Goal: Task Accomplishment & Management: Manage account settings

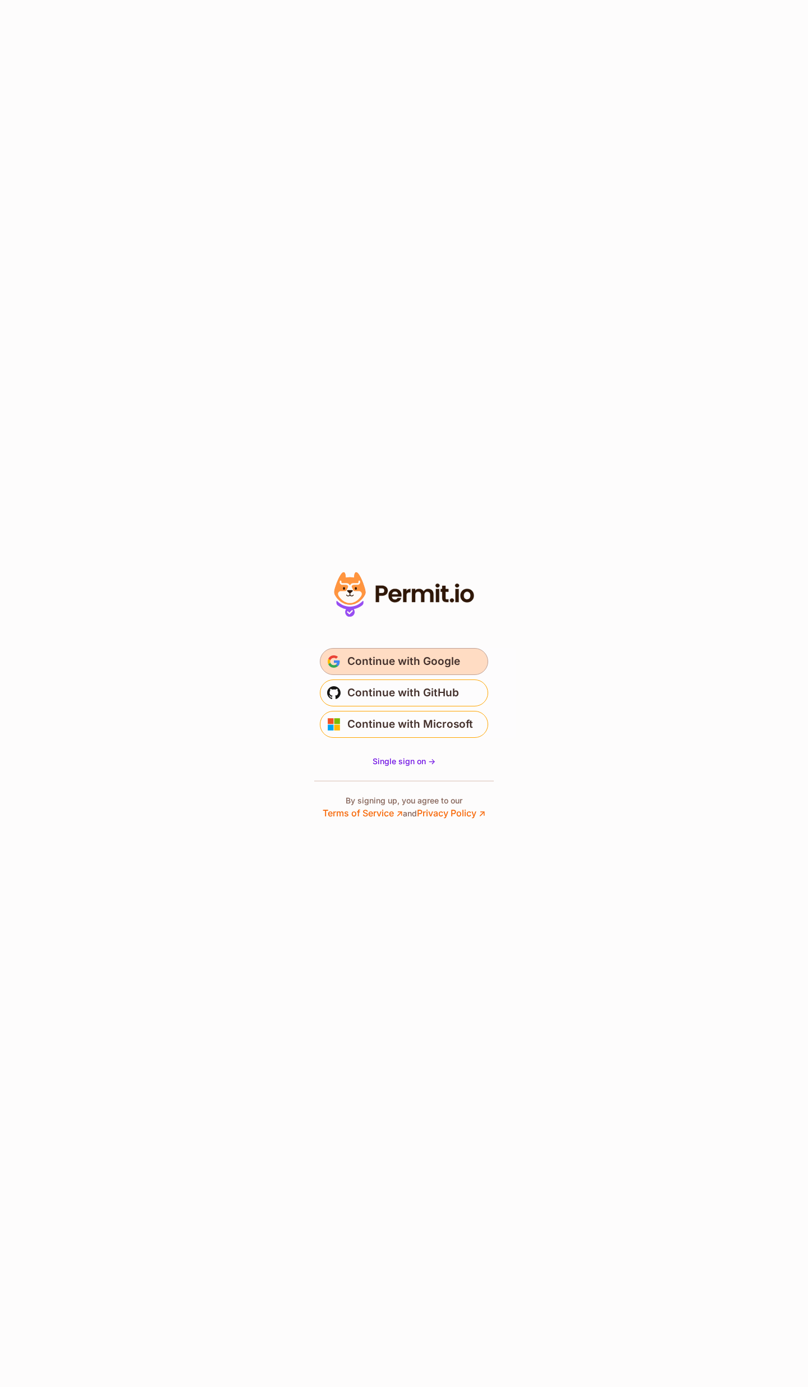
click at [434, 658] on span "Continue with Google" at bounding box center [403, 662] width 113 height 18
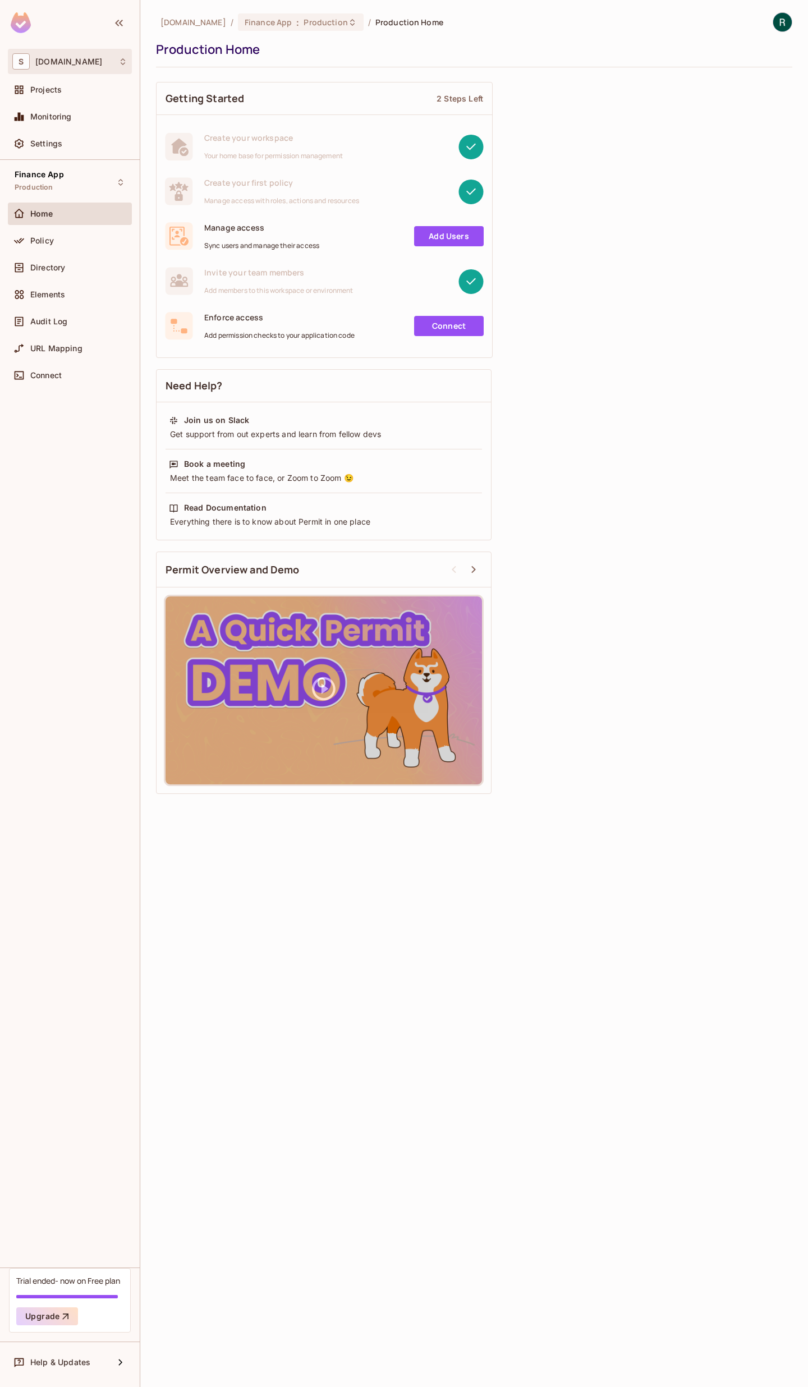
click at [61, 67] on div "S [DOMAIN_NAME]" at bounding box center [69, 61] width 115 height 16
click at [61, 67] on div at bounding box center [404, 693] width 808 height 1387
click at [74, 140] on div "Settings" at bounding box center [78, 143] width 97 height 9
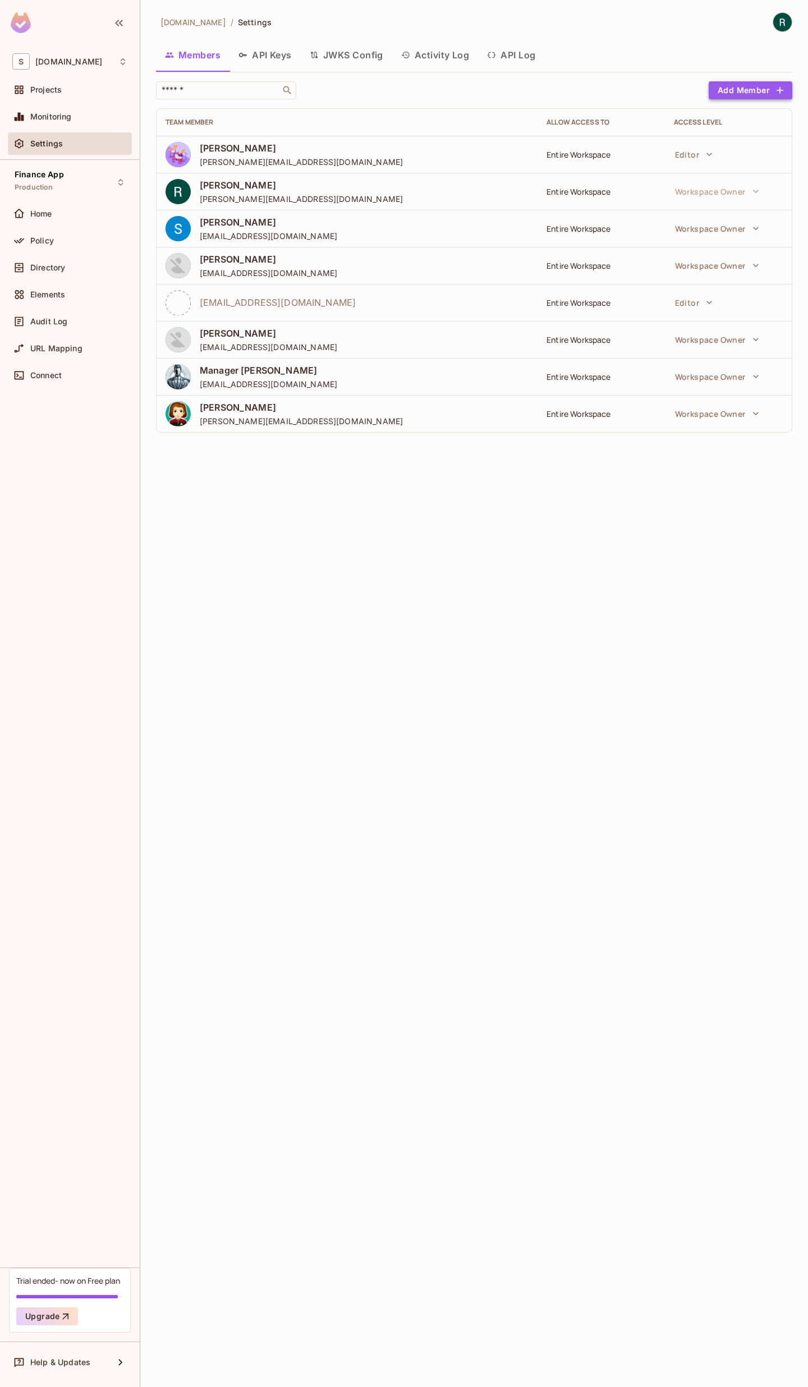
click at [743, 94] on button "Add Member" at bounding box center [751, 90] width 84 height 18
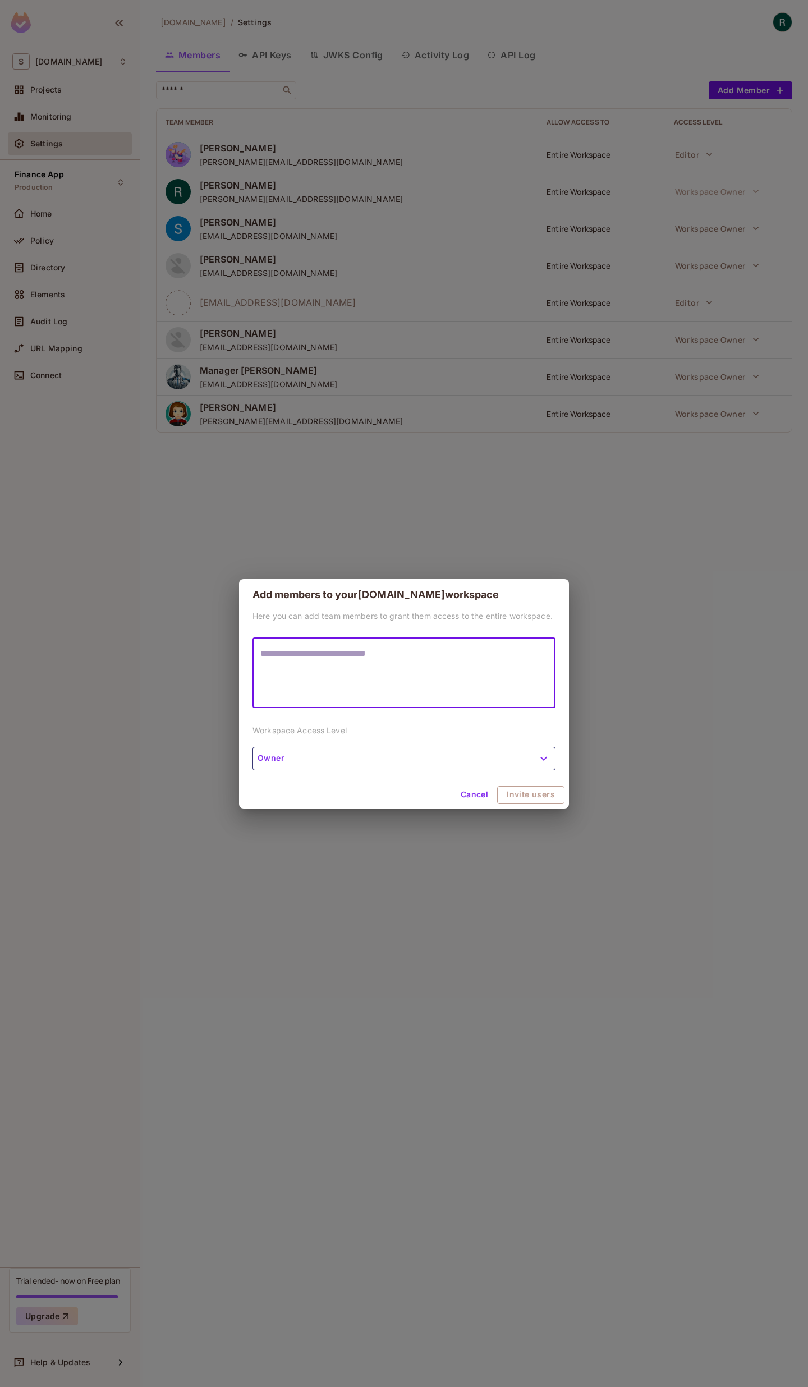
click at [328, 642] on div "* ​" at bounding box center [404, 673] width 303 height 70
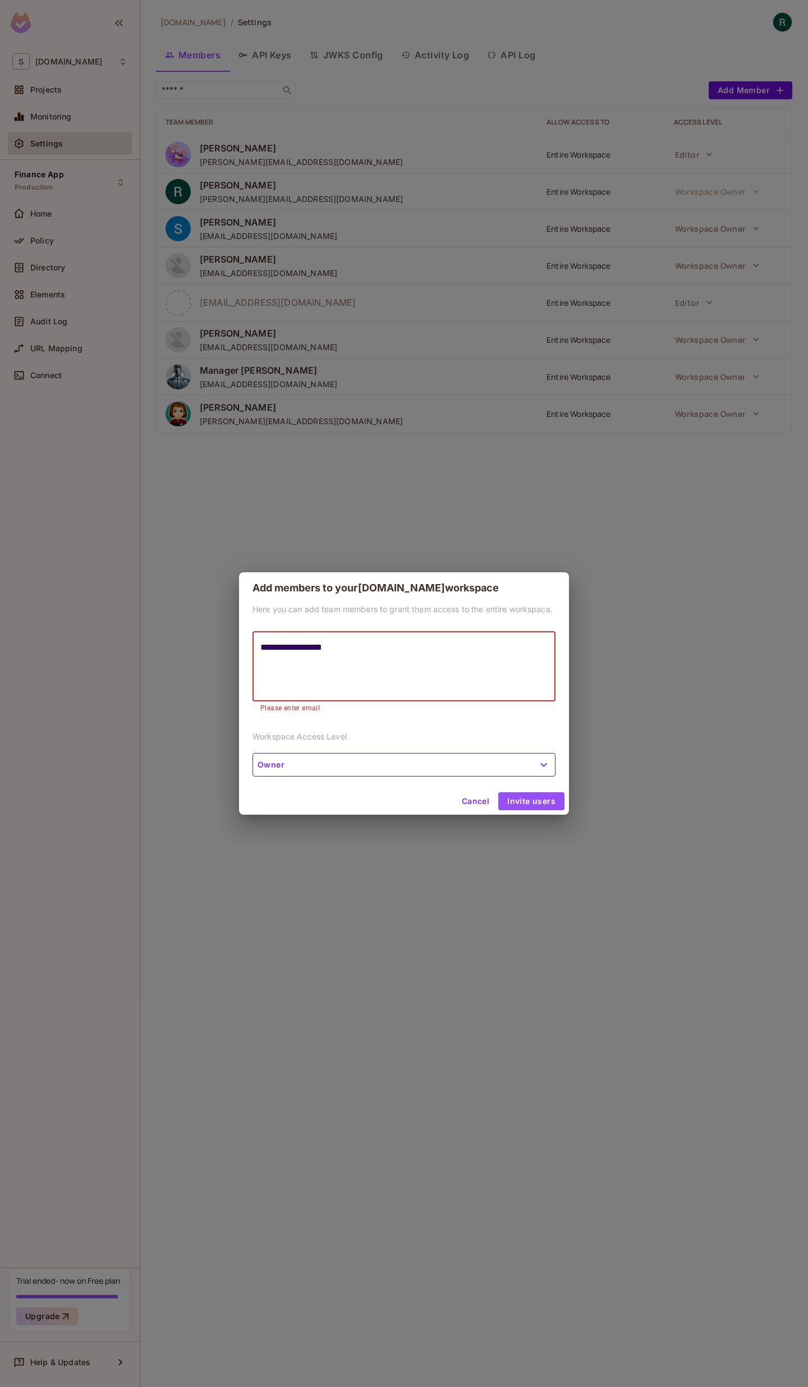
type textarea "**********"
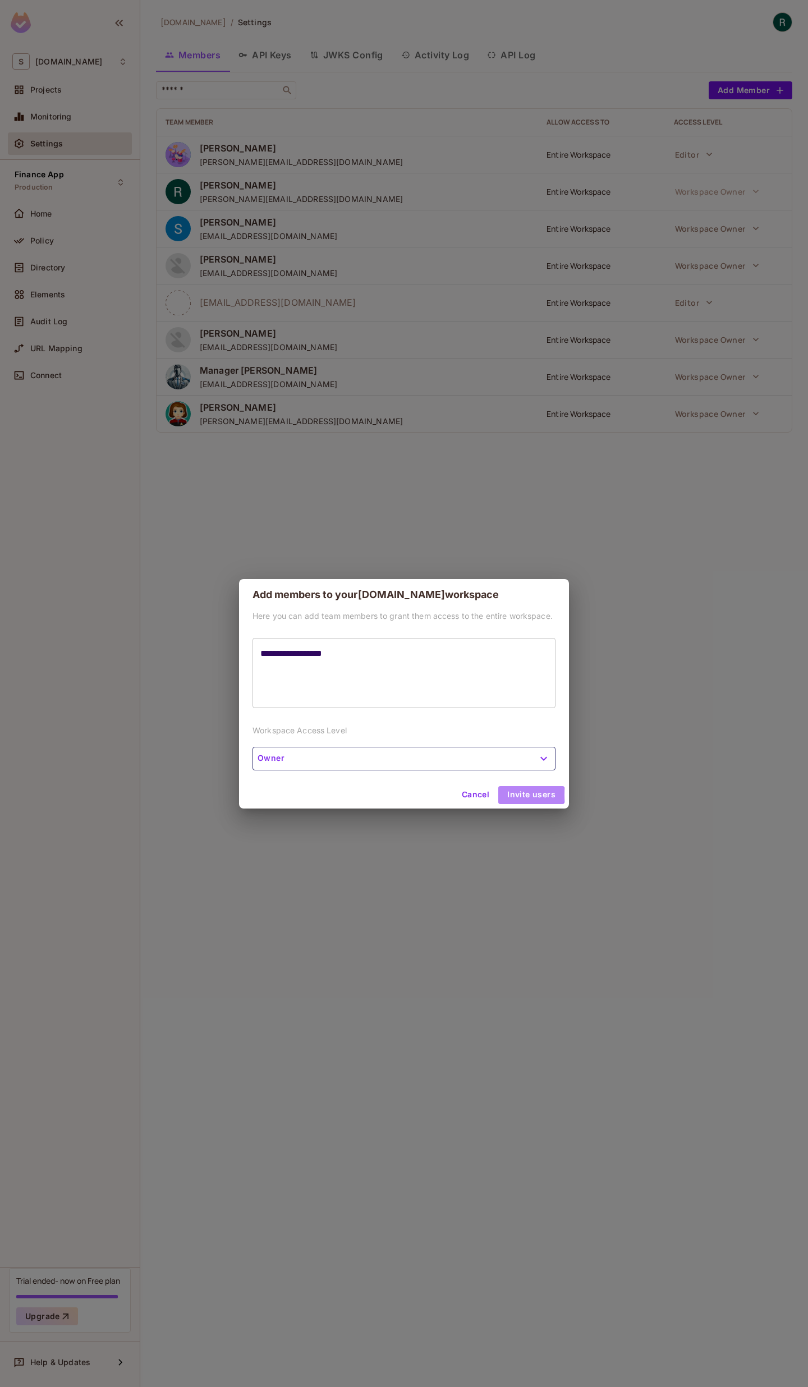
click at [520, 800] on button "Invite users" at bounding box center [531, 795] width 66 height 18
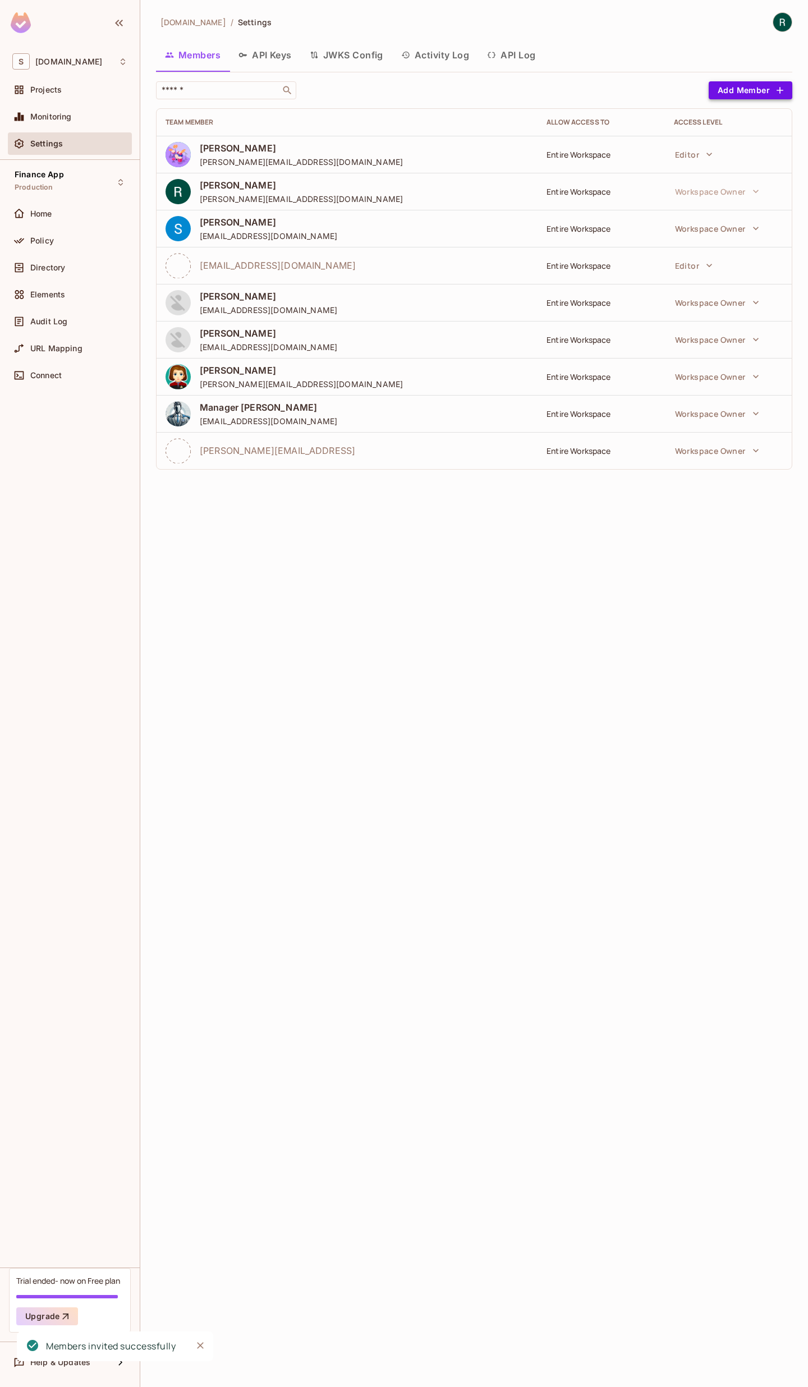
click at [736, 93] on button "Add Member" at bounding box center [751, 90] width 84 height 18
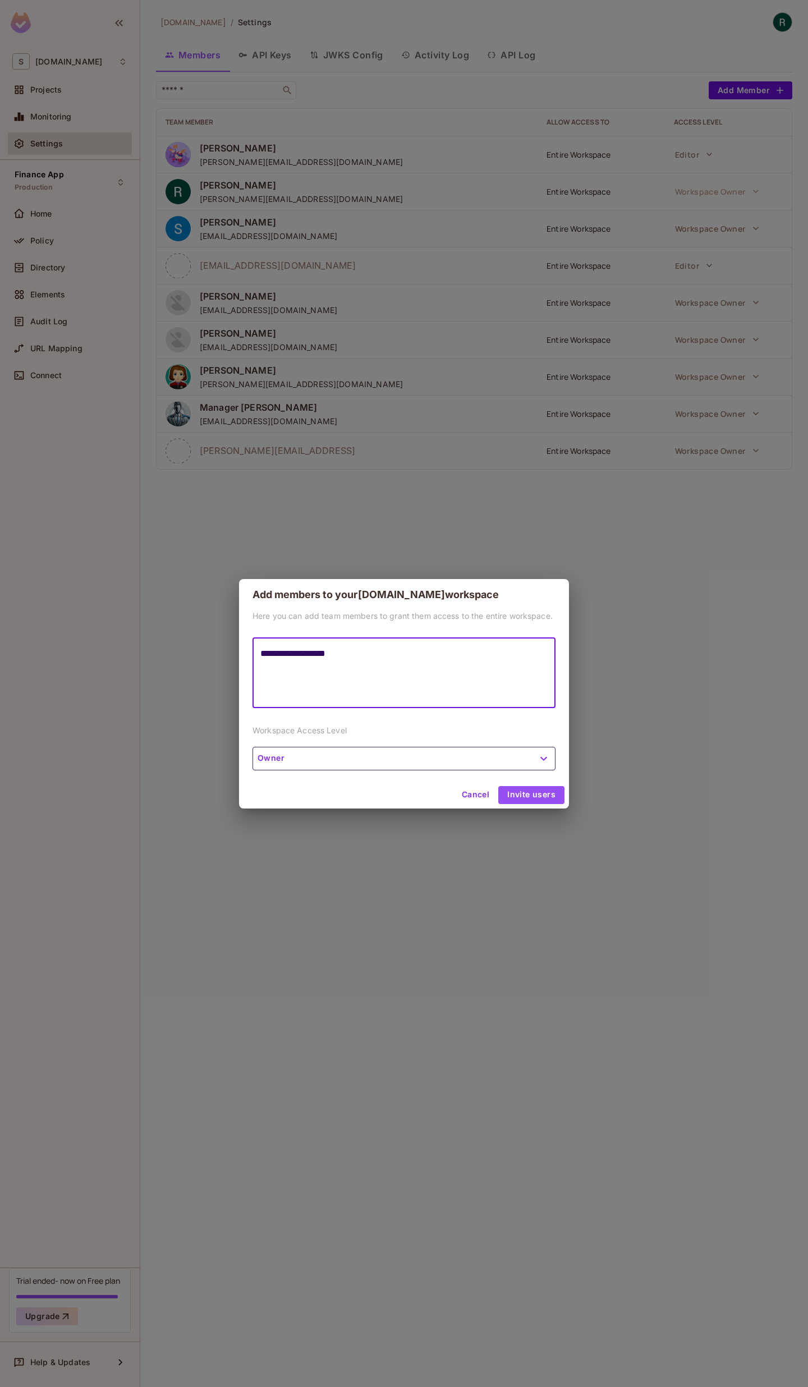
type textarea "**********"
click at [526, 794] on button "Invite users" at bounding box center [531, 795] width 66 height 18
